Goal: Connect with others: Connect with others

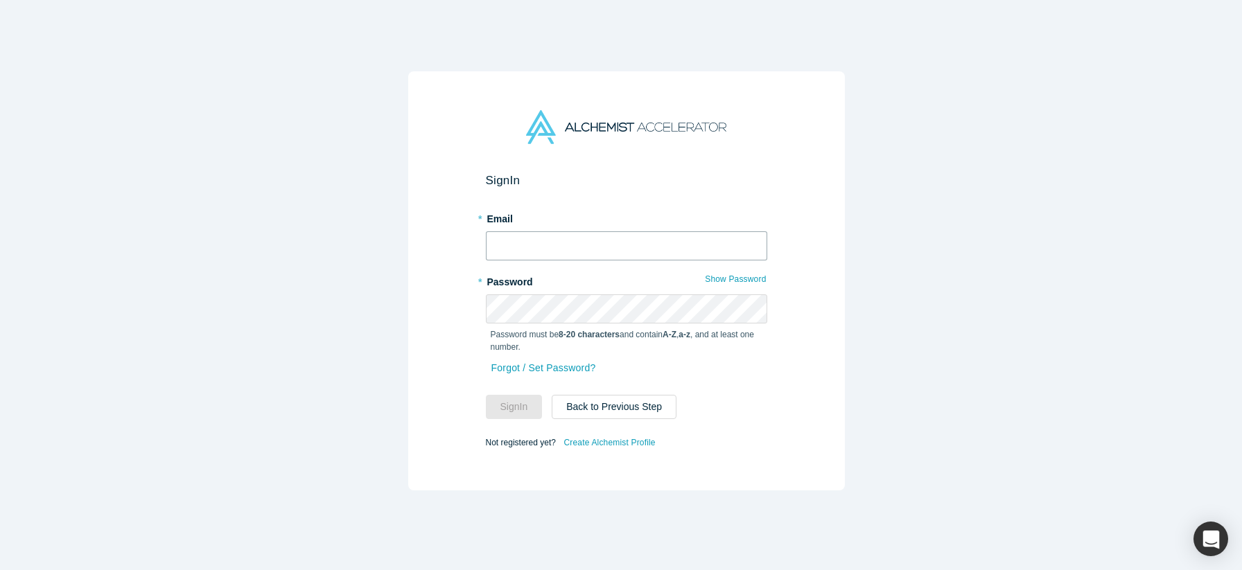
click at [624, 231] on input "text" at bounding box center [626, 245] width 281 height 29
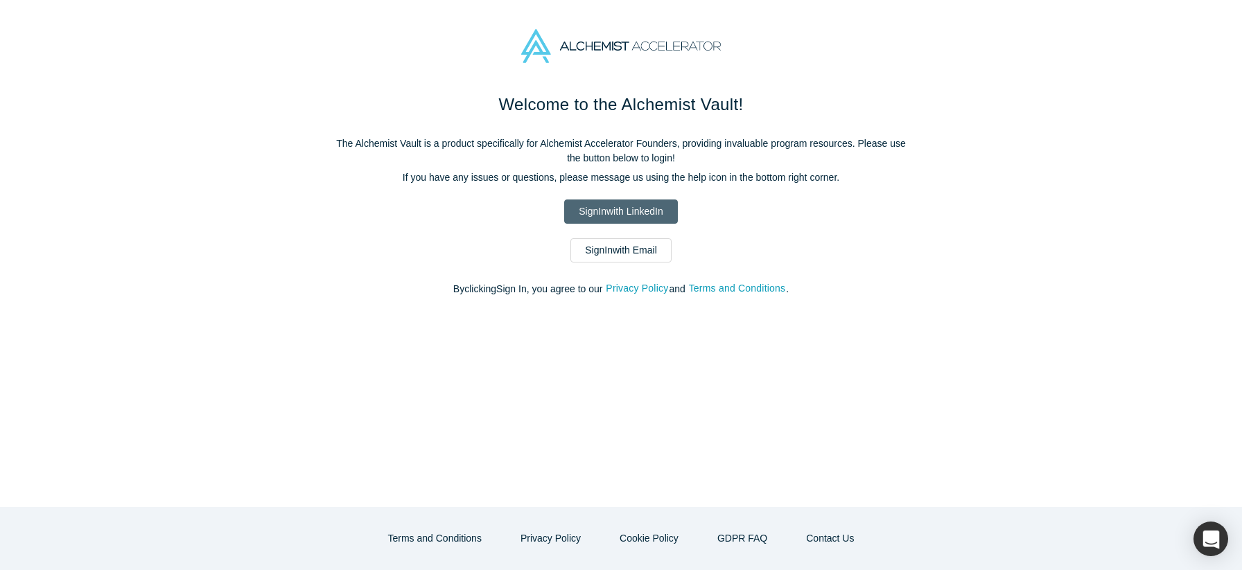
click at [583, 204] on link "Sign In with LinkedIn" at bounding box center [620, 212] width 113 height 24
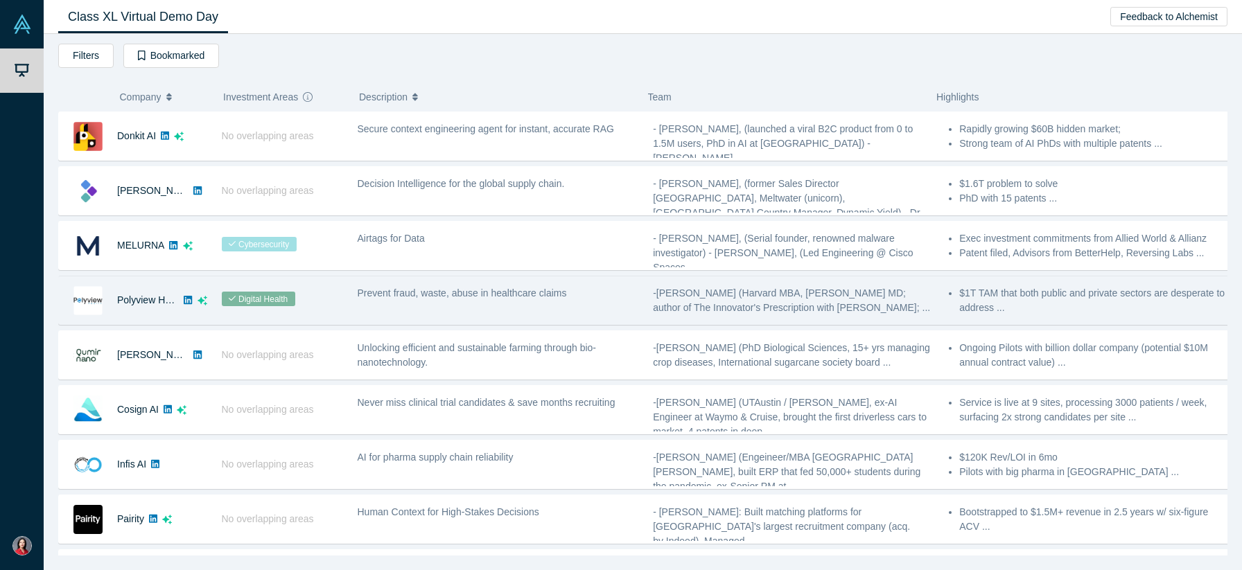
click at [367, 309] on div "Prevent fraud, waste, abuse in healthcare claims" at bounding box center [498, 301] width 296 height 44
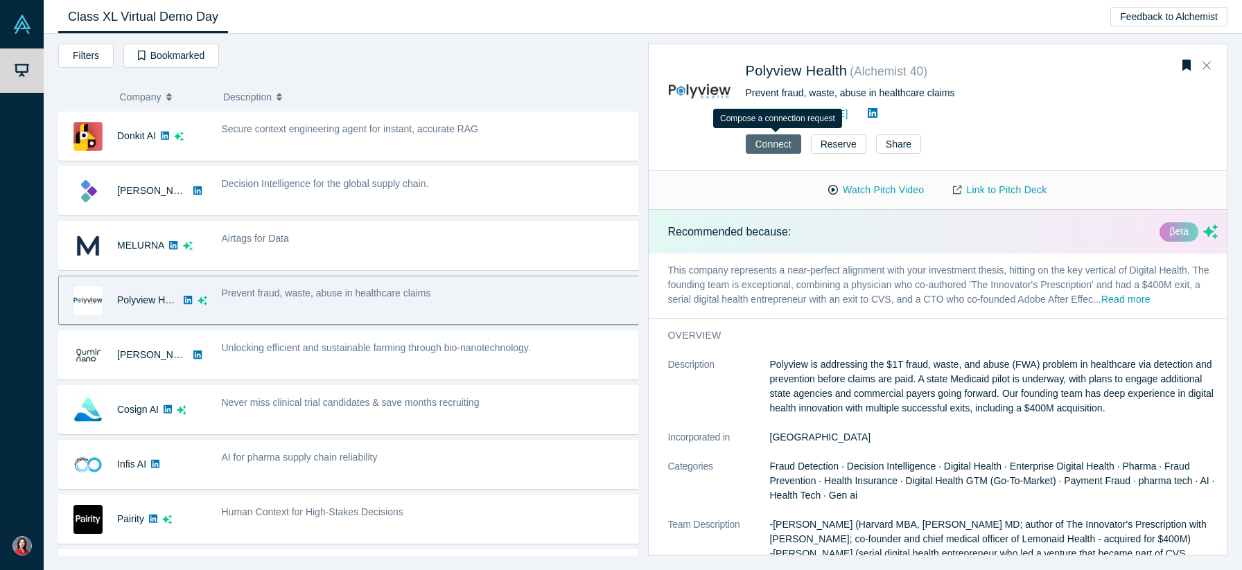
click at [777, 151] on button "Connect" at bounding box center [773, 143] width 55 height 19
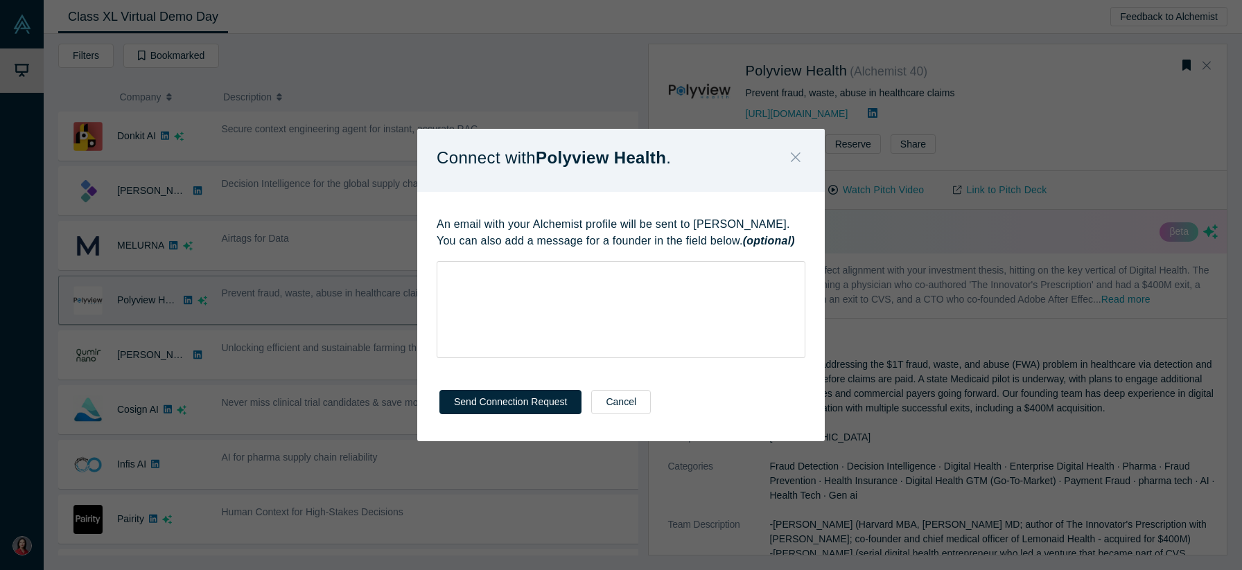
click at [802, 167] on button "Close" at bounding box center [795, 158] width 29 height 30
